Goal: Task Accomplishment & Management: Manage account settings

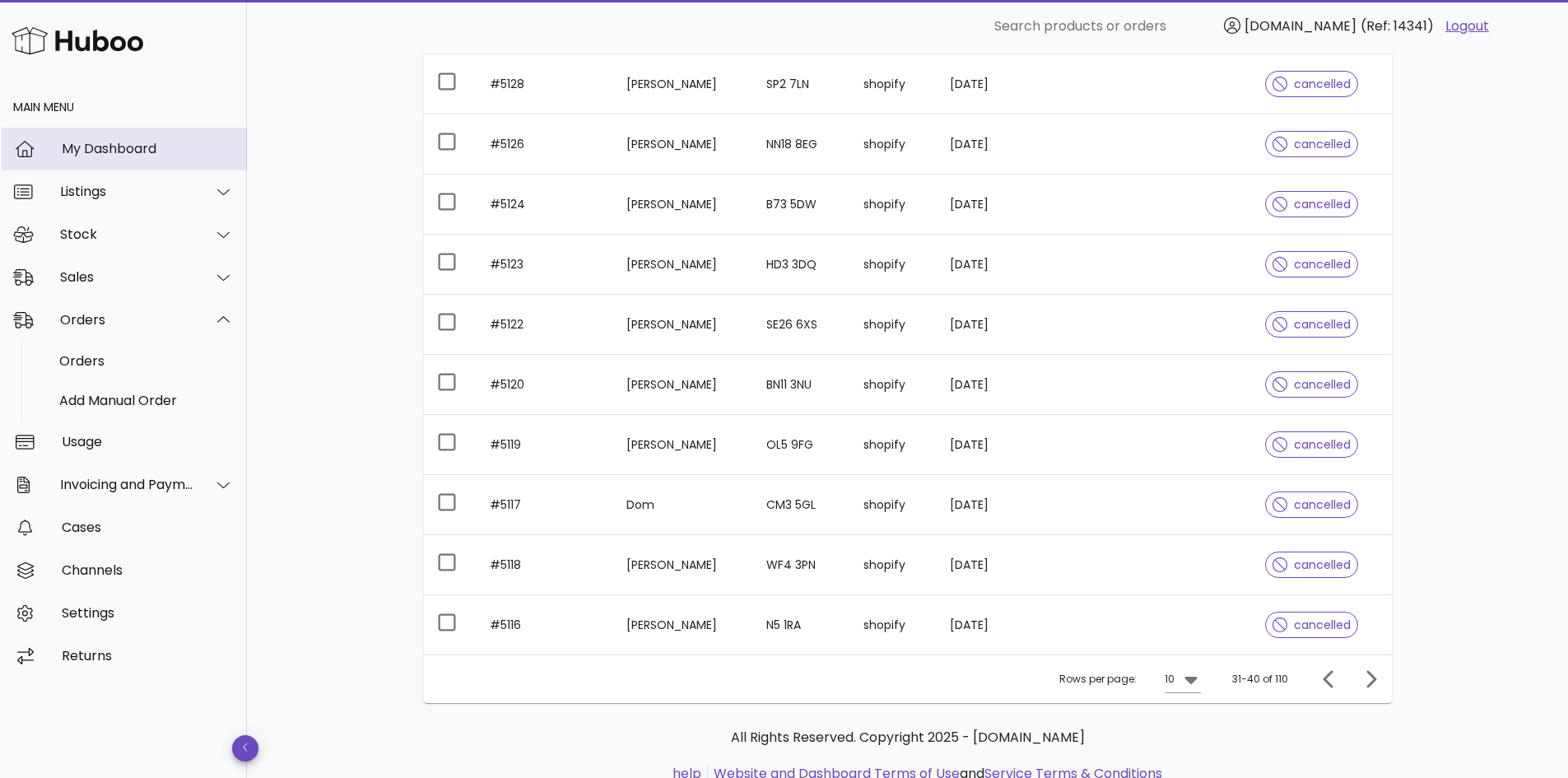
click at [121, 146] on div "My Dashboard" at bounding box center [148, 149] width 172 height 16
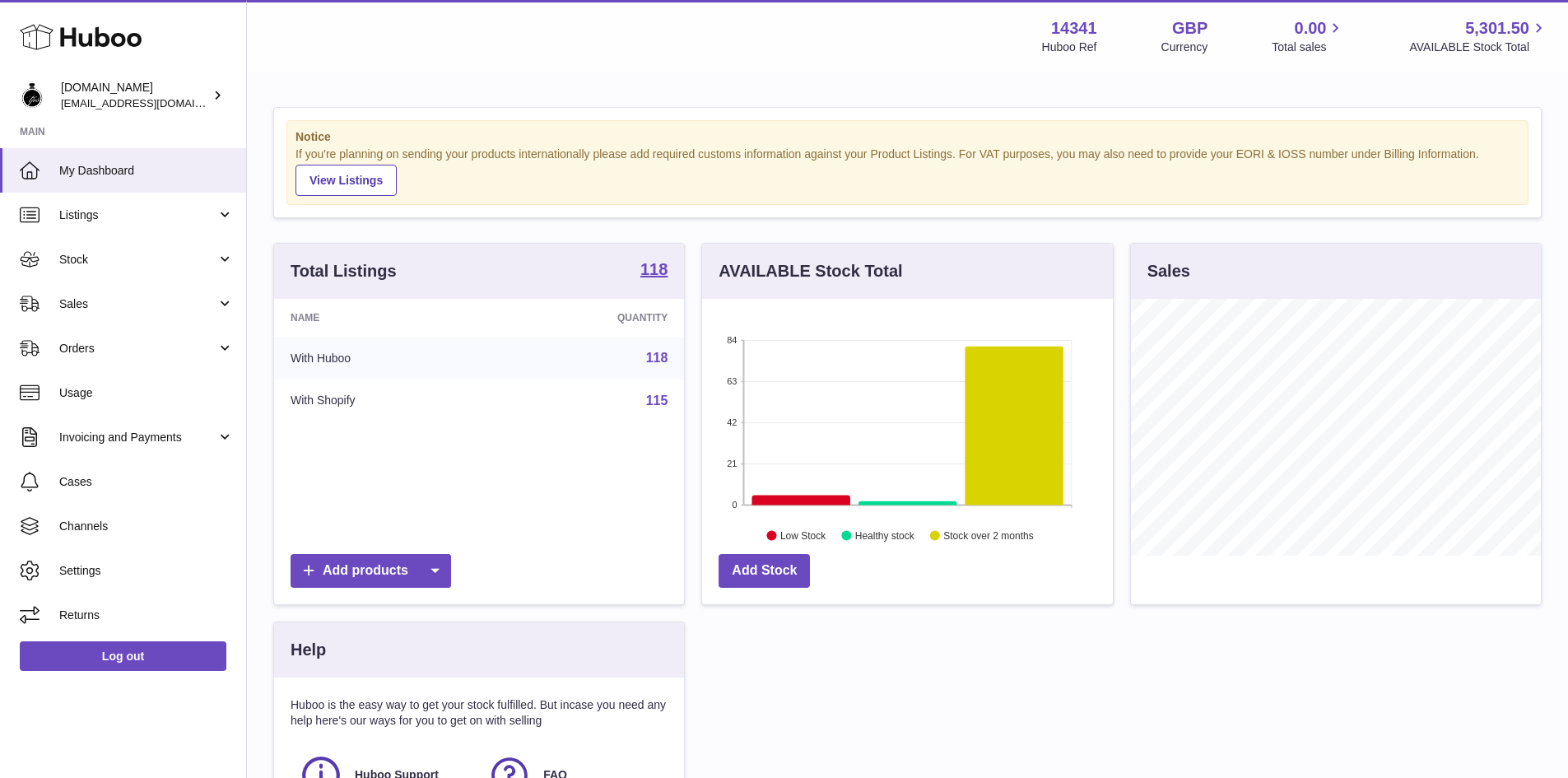
scroll to position [257, 410]
click at [75, 351] on span "Orders" at bounding box center [138, 349] width 158 height 16
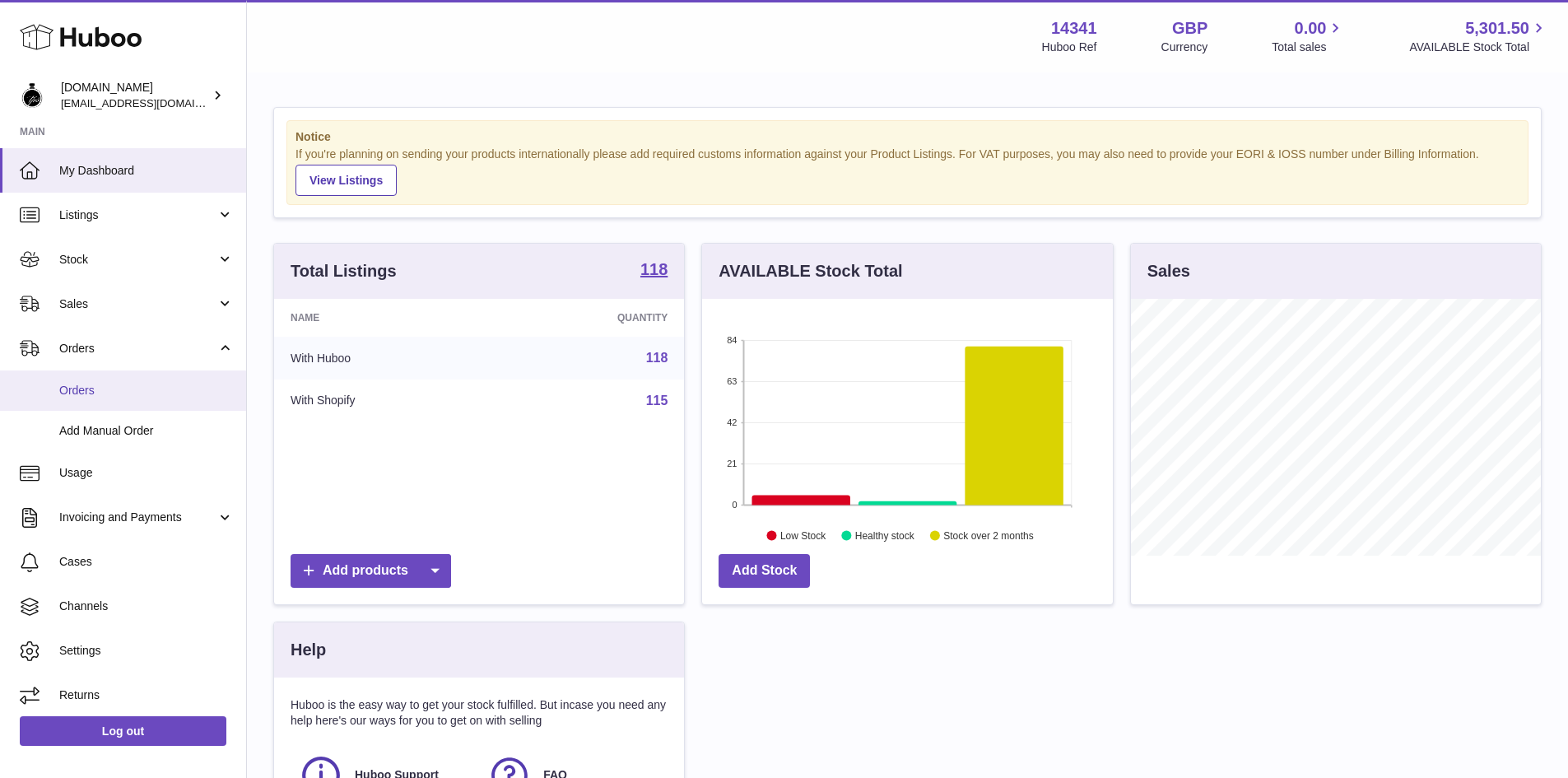
click at [90, 381] on link "Orders" at bounding box center [123, 390] width 246 height 41
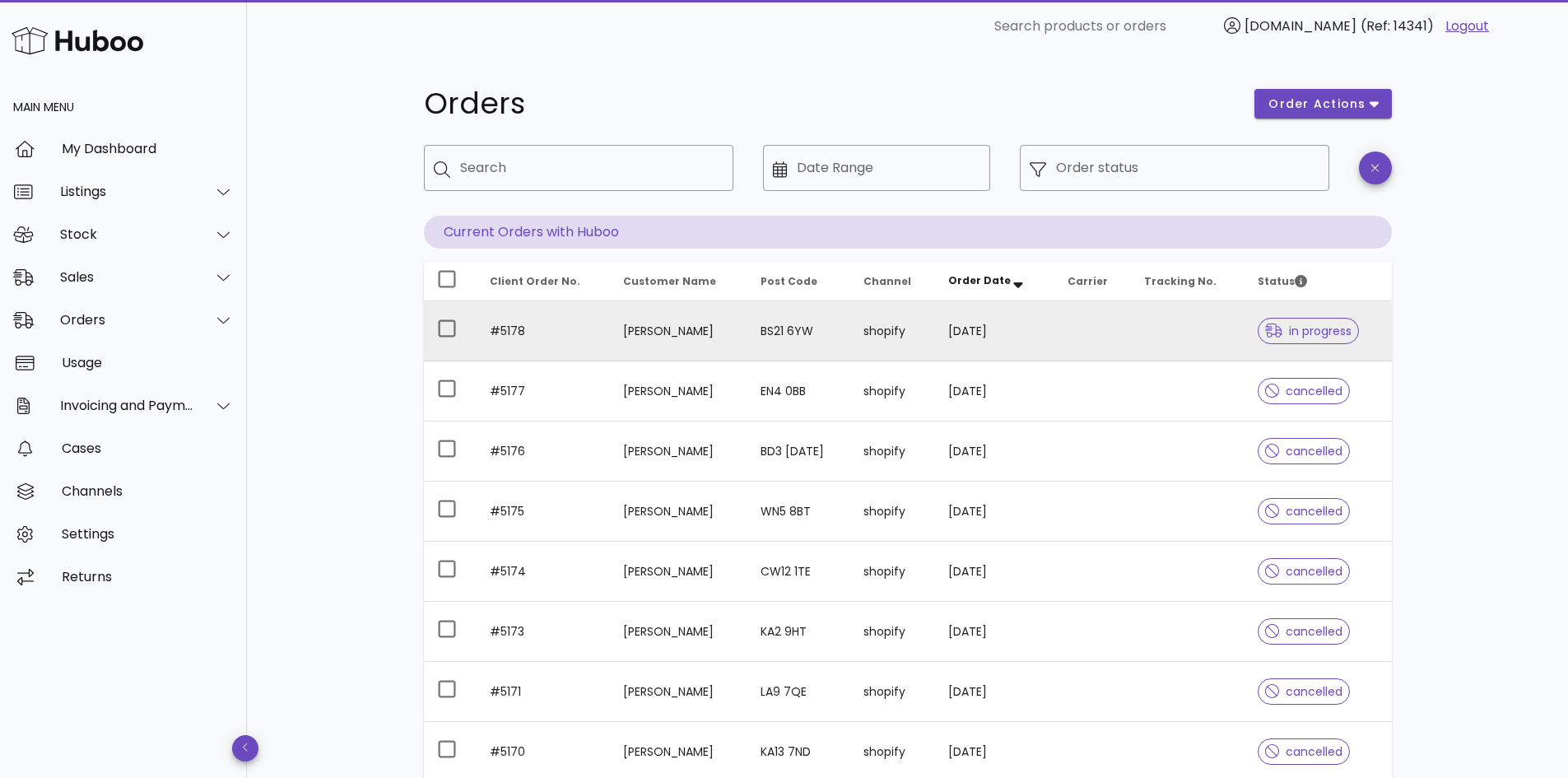
click at [1107, 327] on td at bounding box center [1092, 331] width 76 height 60
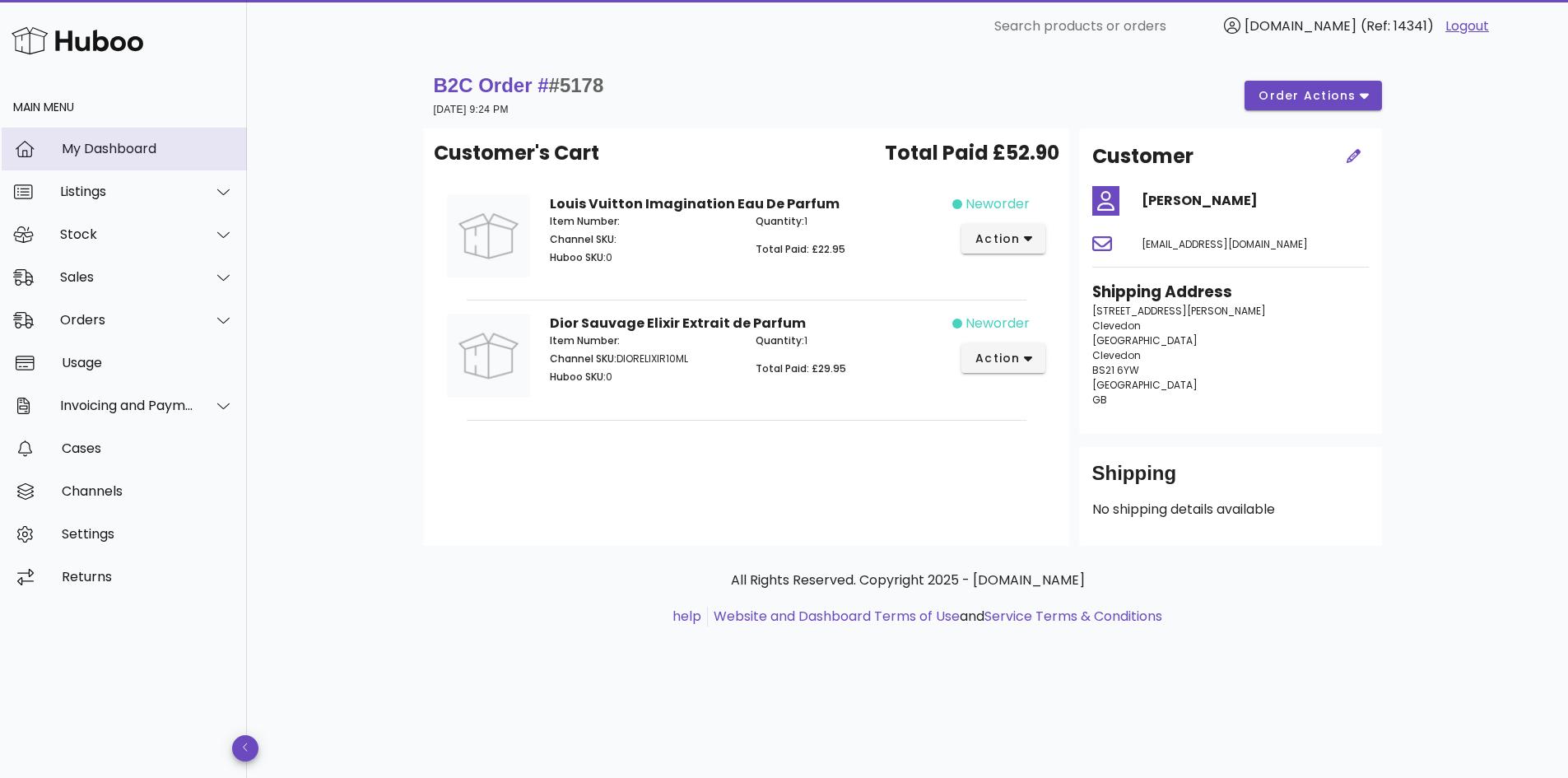
click at [121, 152] on div "My Dashboard" at bounding box center [148, 149] width 172 height 16
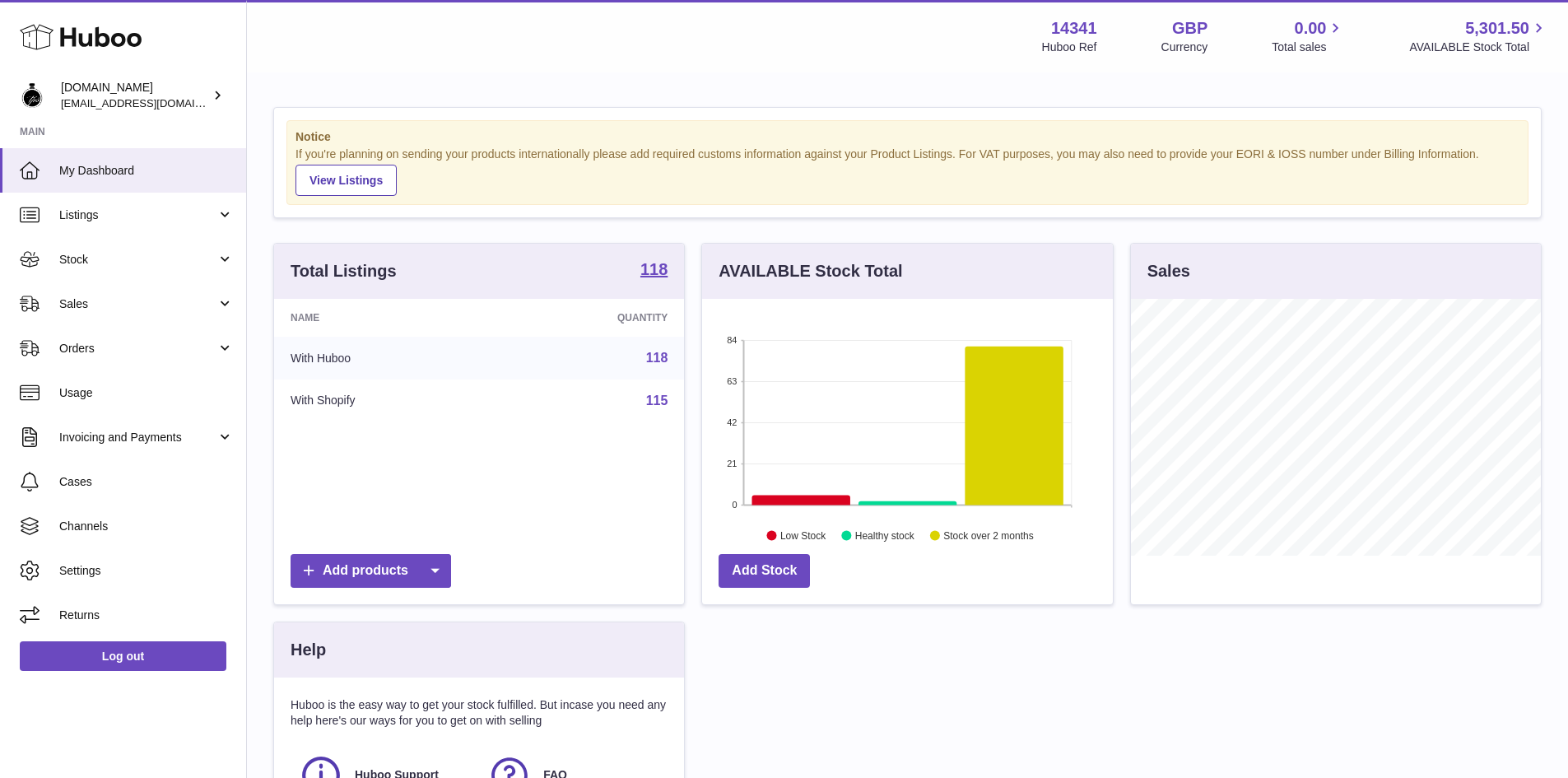
scroll to position [257, 410]
